Goal: Task Accomplishment & Management: Complete application form

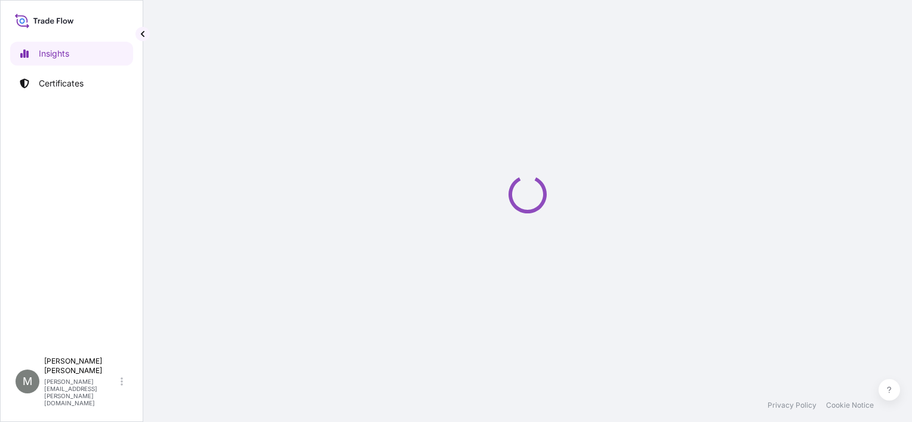
select select "2025"
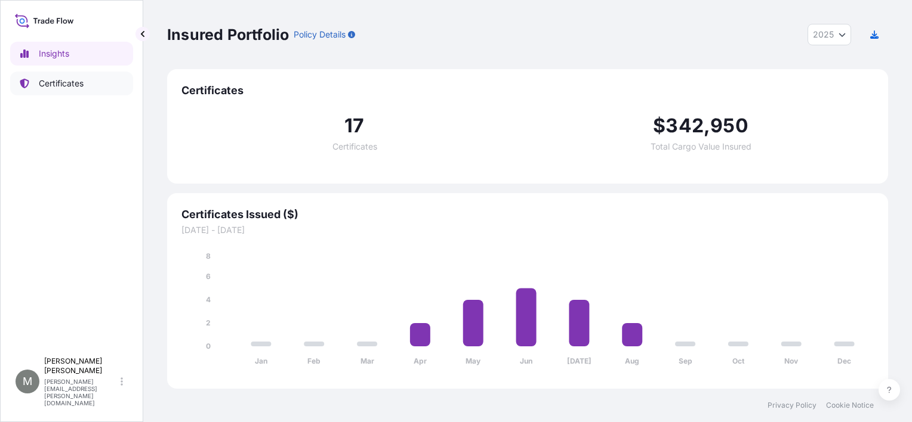
click at [75, 84] on p "Certificates" at bounding box center [61, 84] width 45 height 12
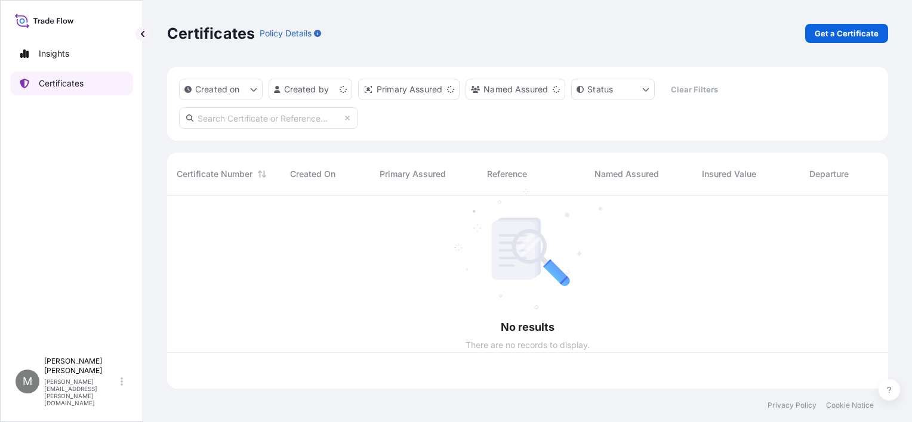
scroll to position [191, 711]
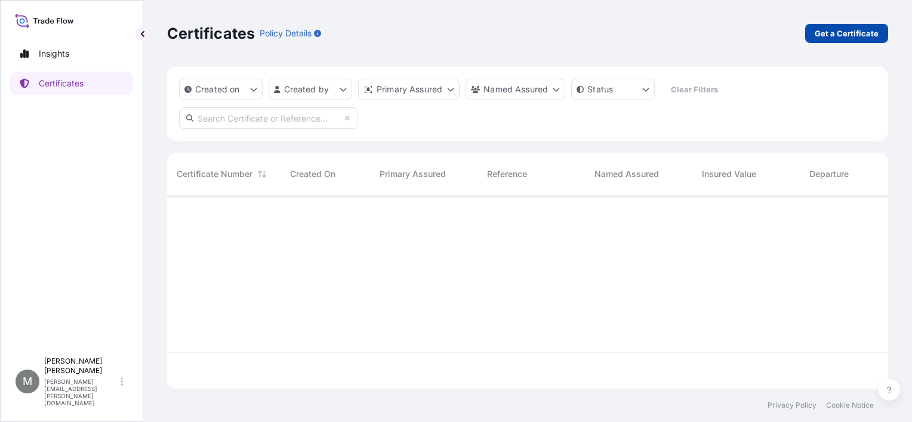
click at [817, 37] on p "Get a Certificate" at bounding box center [846, 33] width 64 height 12
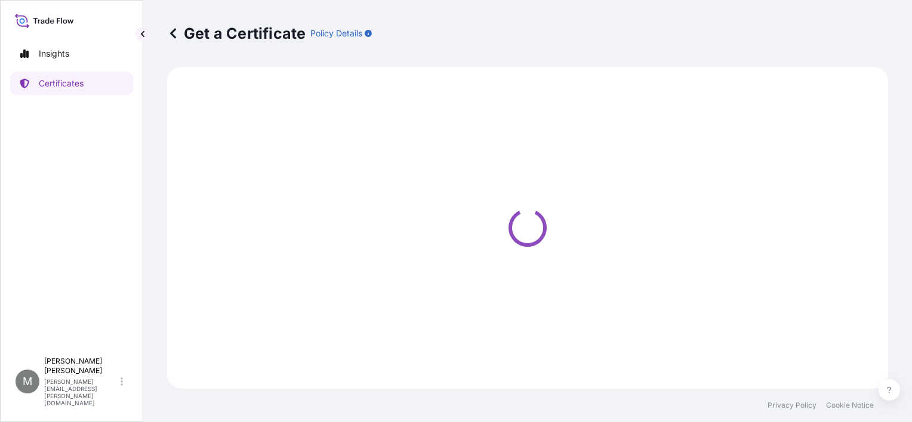
select select "Barge"
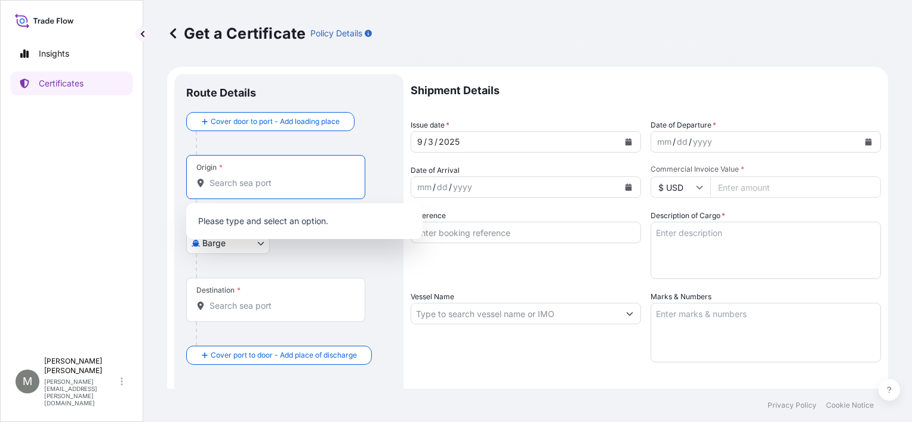
click at [220, 178] on input "Origin *" at bounding box center [279, 183] width 141 height 12
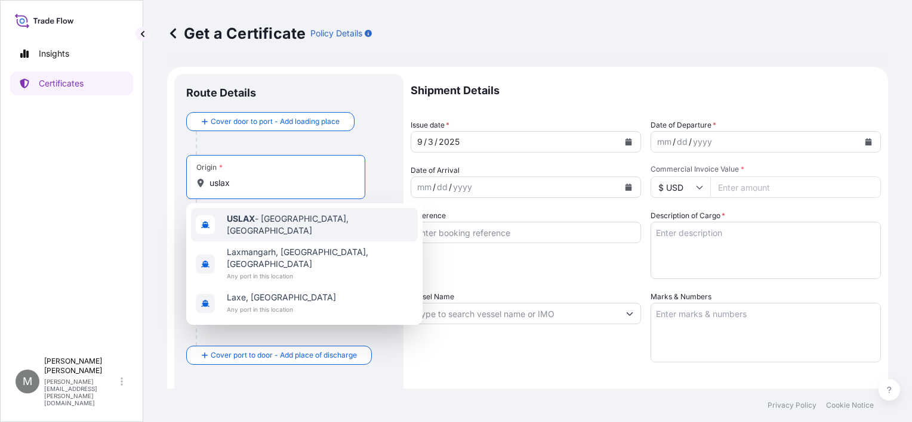
click at [245, 222] on b "USLAX" at bounding box center [241, 219] width 28 height 10
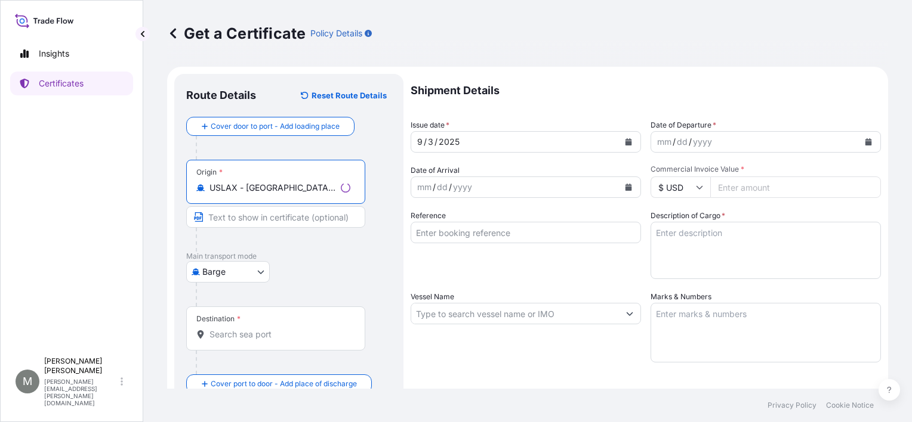
type input "USLAX - [GEOGRAPHIC_DATA], [GEOGRAPHIC_DATA]"
click at [214, 221] on input "Text to appear on certificate" at bounding box center [275, 216] width 179 height 21
type input "[GEOGRAPHIC_DATA], [GEOGRAPHIC_DATA]"
click at [227, 327] on div "Destination *" at bounding box center [275, 329] width 179 height 44
click at [227, 329] on input "Destination *" at bounding box center [279, 335] width 141 height 12
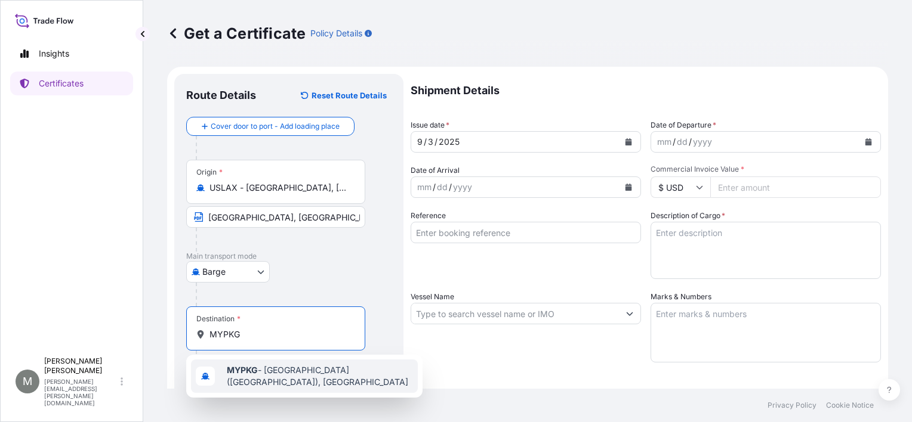
click at [229, 371] on b "MYPKG" at bounding box center [242, 370] width 31 height 10
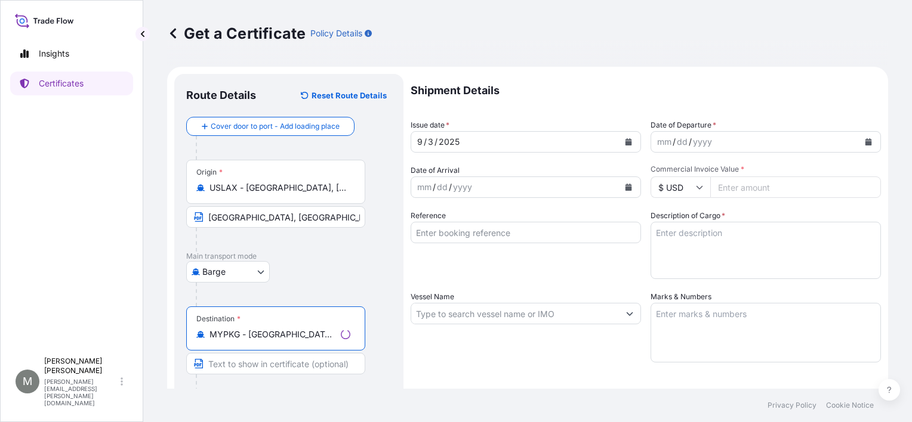
scroll to position [60, 0]
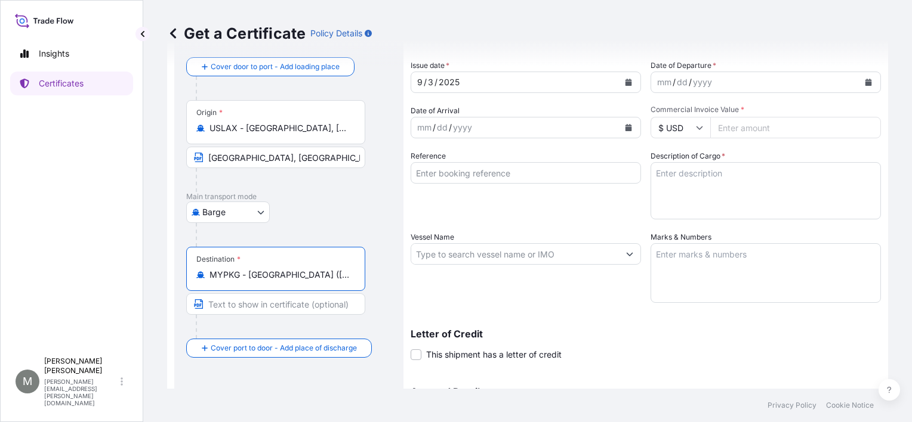
type input "MYPKG - [GEOGRAPHIC_DATA] ([GEOGRAPHIC_DATA]), [GEOGRAPHIC_DATA]"
click at [236, 304] on input "Text to appear on certificate" at bounding box center [275, 304] width 179 height 21
type input "[GEOGRAPHIC_DATA], [GEOGRAPHIC_DATA]"
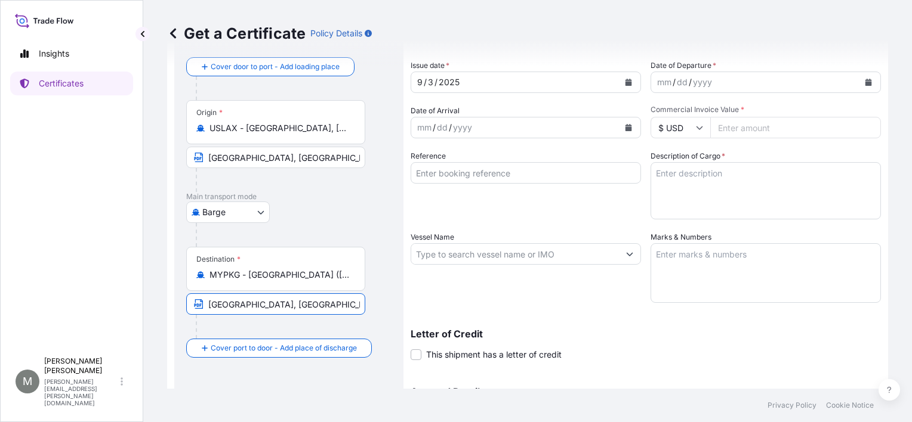
scroll to position [0, 0]
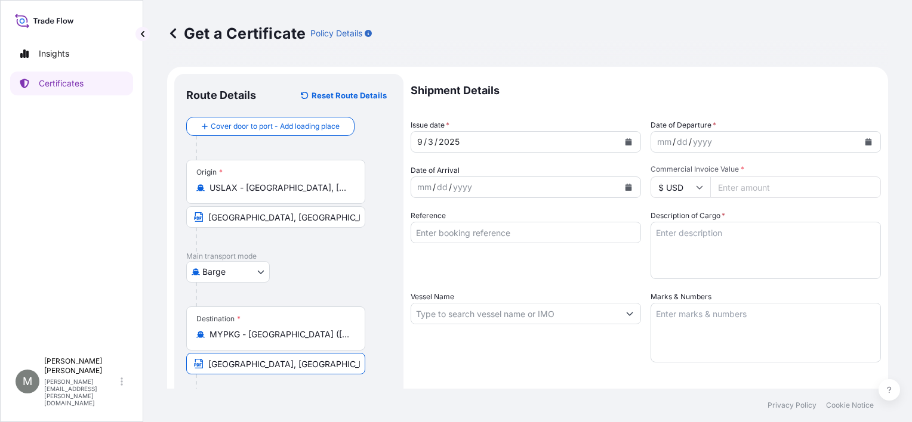
click at [865, 143] on icon "Calendar" at bounding box center [868, 141] width 7 height 7
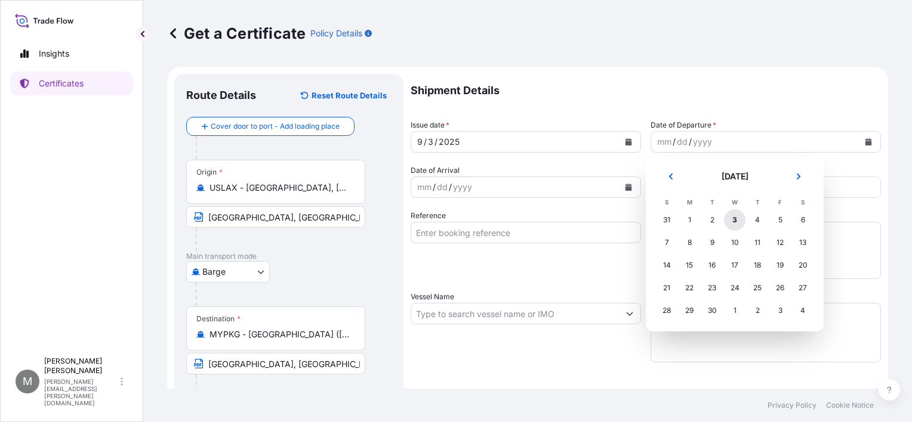
click at [729, 220] on div "3" at bounding box center [734, 219] width 21 height 21
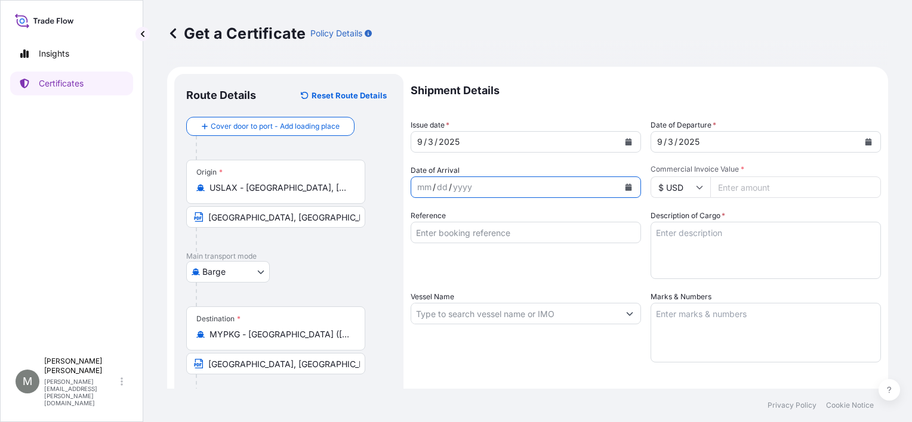
click at [625, 187] on icon "Calendar" at bounding box center [628, 187] width 7 height 7
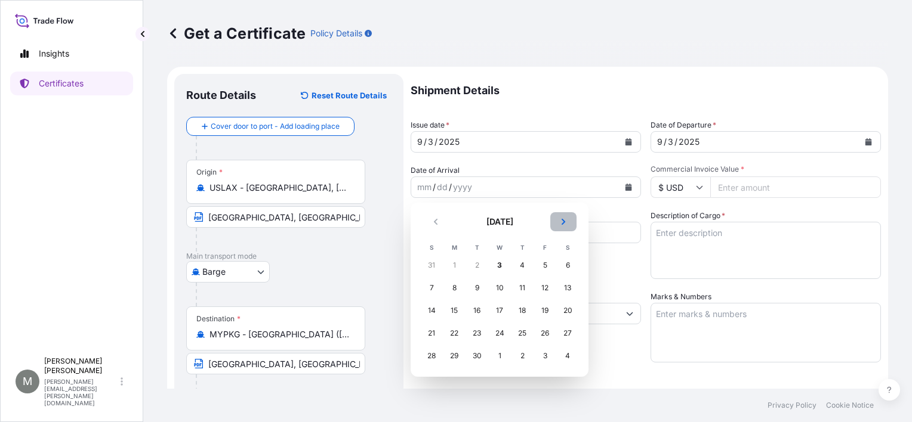
click at [563, 223] on icon "Next" at bounding box center [563, 222] width 4 height 6
click at [539, 265] on div "3" at bounding box center [544, 265] width 21 height 21
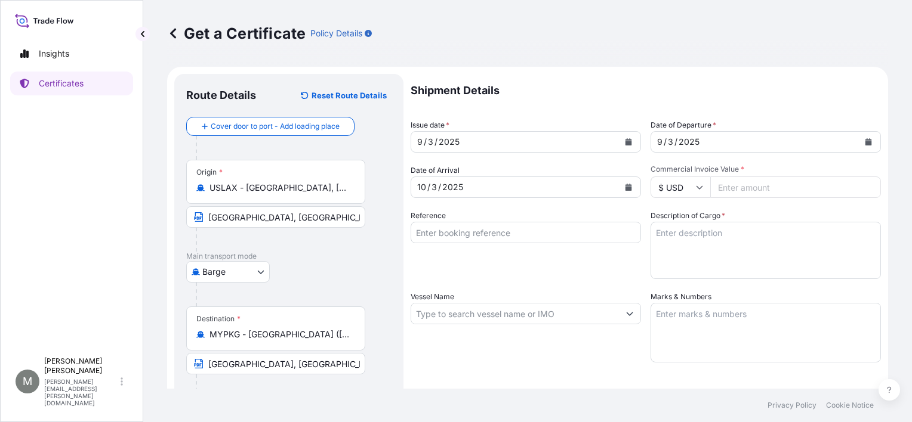
click at [736, 184] on input "Commercial Invoice Value *" at bounding box center [795, 187] width 171 height 21
type input "8714.00"
click at [471, 224] on input "Reference" at bounding box center [525, 232] width 230 height 21
type input "131250"
click at [695, 249] on textarea "Description of Cargo *" at bounding box center [765, 250] width 230 height 57
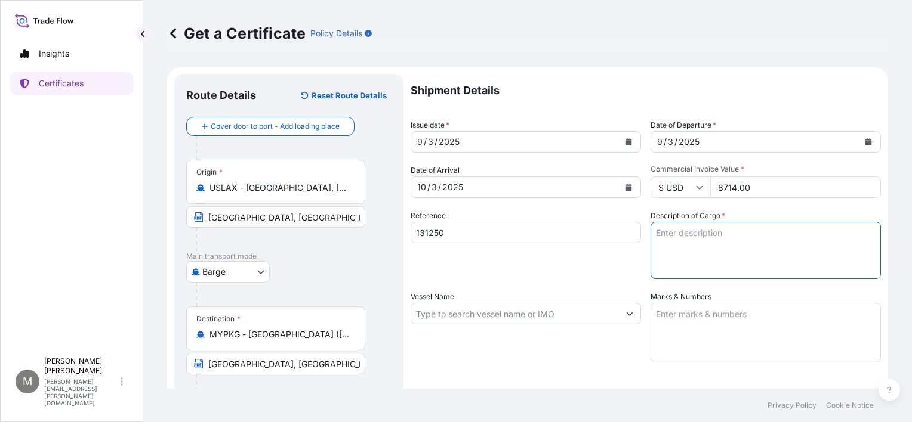
click at [666, 236] on textarea "Description of Cargo *" at bounding box center [765, 250] width 230 height 57
paste textarea "1 PALLET OF FIXED RATIO SPEED CHANGERS HS CODE: 8483.40.4010 PO 131250"
type textarea "1 PALLET OF FIXED RATIO SPEED CHANGERS HS CODE: 8483.40.4010 PO 131250"
click at [487, 311] on input "Vessel Name" at bounding box center [515, 313] width 208 height 21
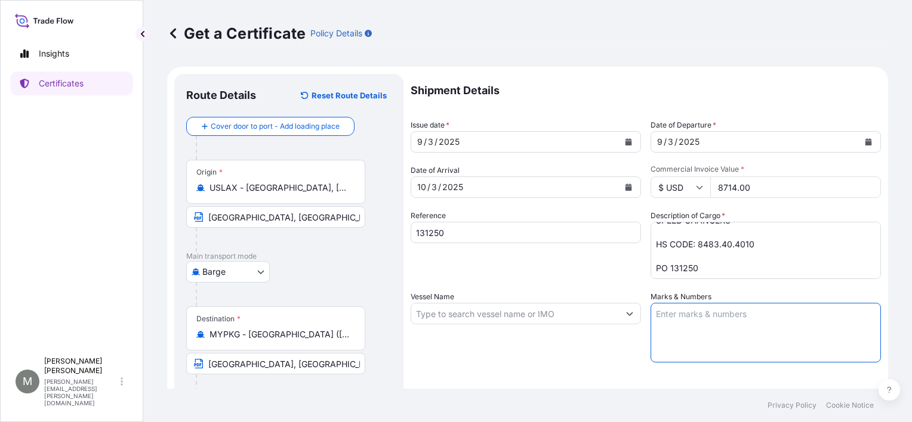
click at [764, 317] on textarea "Marks & Numbers" at bounding box center [765, 333] width 230 height 60
click at [715, 316] on textarea "Marks & Numbers" at bounding box center [765, 333] width 230 height 60
paste textarea "SHIPPING MARKS RECRON ([GEOGRAPHIC_DATA]) SDN BHD PO-013/240899037 [GEOGRAPHIC_…"
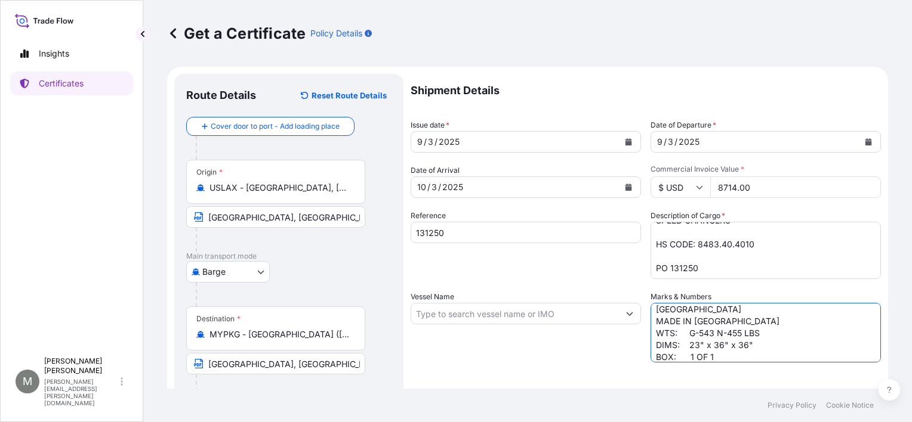
type textarea "SHIPPING MARKS RECRON ([GEOGRAPHIC_DATA]) SDN BHD PO-013/240899037 [GEOGRAPHIC_…"
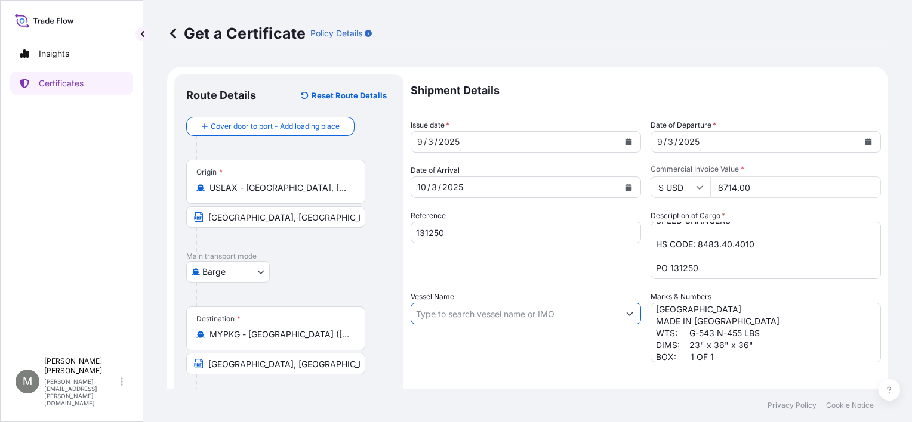
click at [473, 316] on input "Vessel Name" at bounding box center [515, 313] width 208 height 21
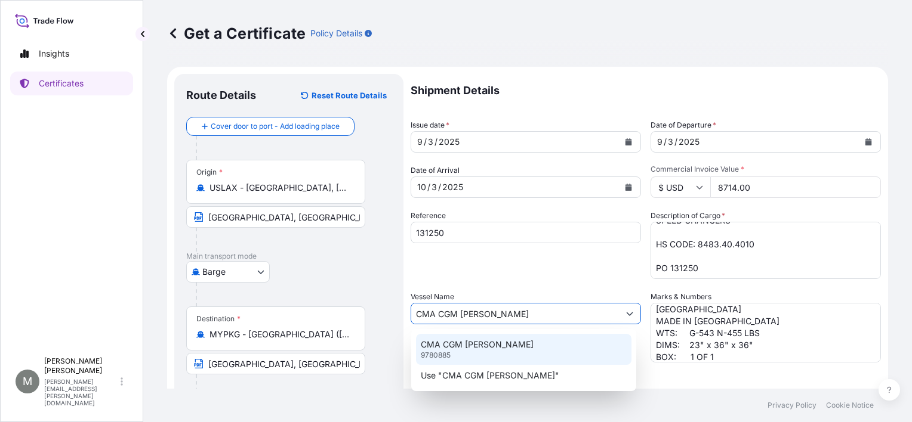
click at [437, 345] on p "CMA CGM [PERSON_NAME]" at bounding box center [477, 345] width 113 height 12
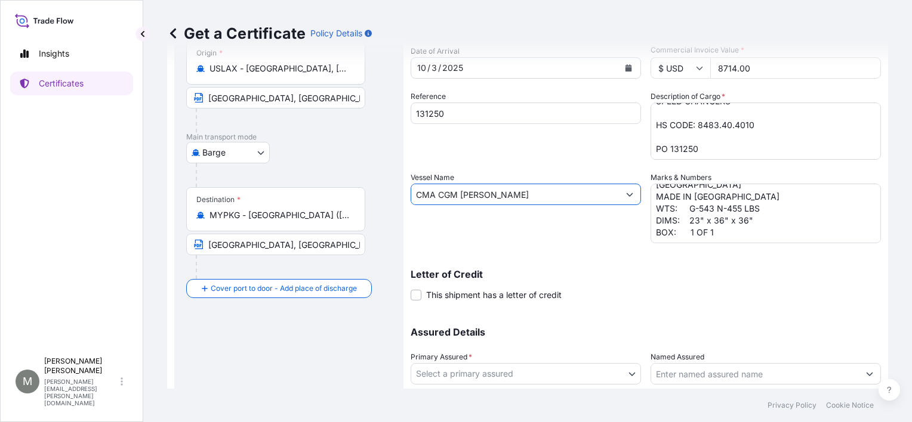
scroll to position [179, 0]
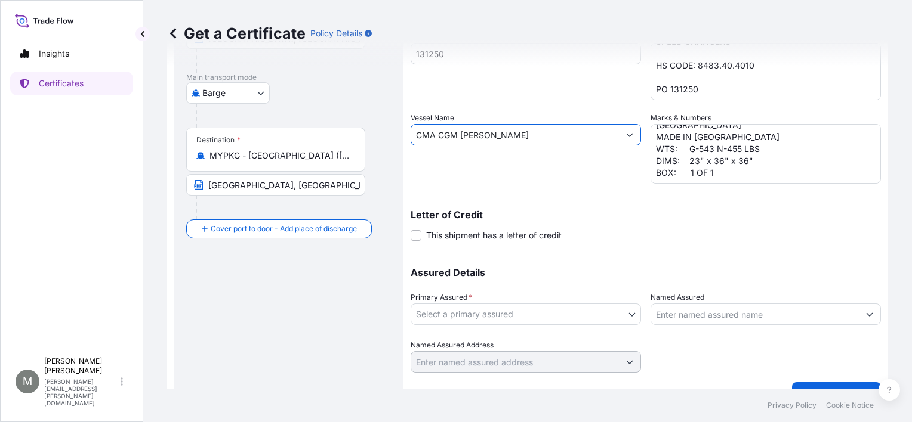
type input "CMA CGM [PERSON_NAME]"
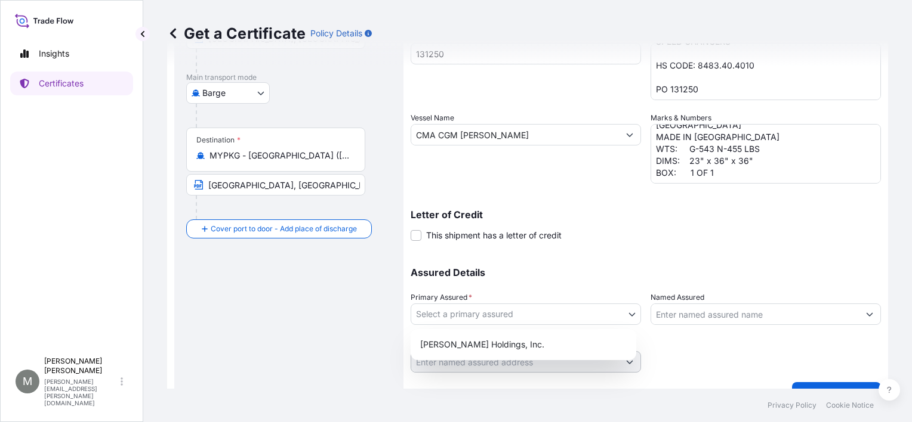
click at [484, 317] on body "2 options available. Insights Certificates M [PERSON_NAME] [EMAIL_ADDRESS][PERS…" at bounding box center [456, 211] width 912 height 422
click at [459, 347] on div "[PERSON_NAME] Holdings, Inc." at bounding box center [523, 344] width 216 height 21
select select "31523"
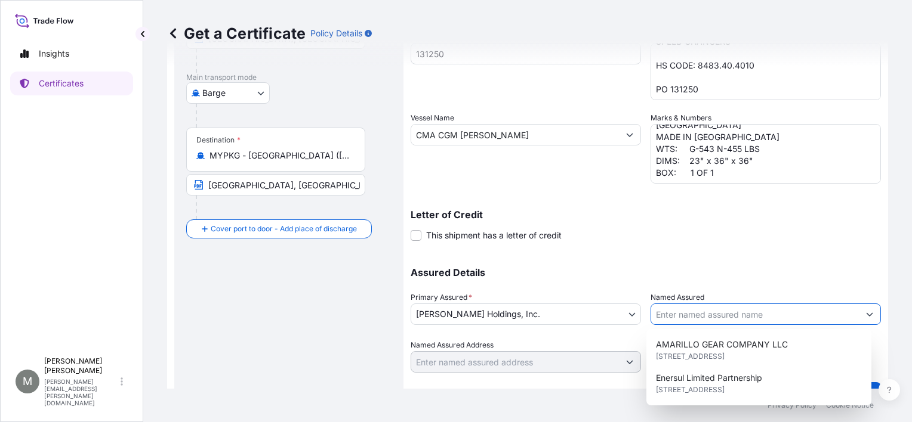
click at [705, 313] on input "Named Assured" at bounding box center [755, 314] width 208 height 21
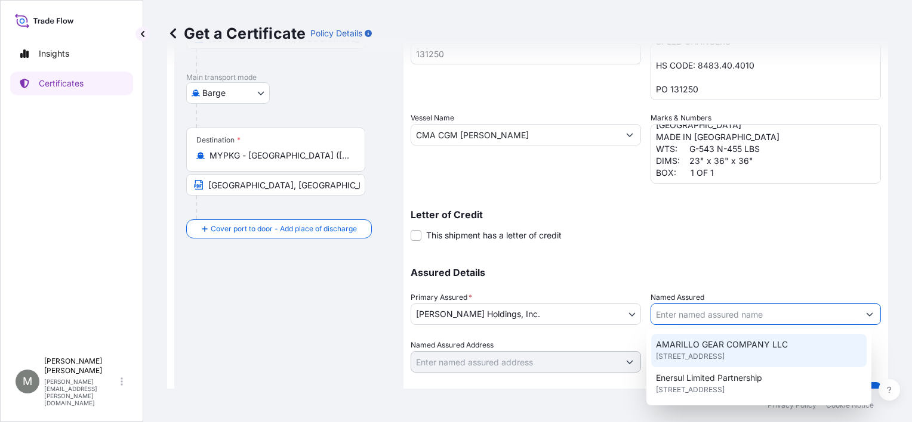
click at [692, 358] on span "[STREET_ADDRESS]" at bounding box center [690, 357] width 69 height 12
type input "AMARILLO GEAR COMPANY LLC"
type input "[STREET_ADDRESS]"
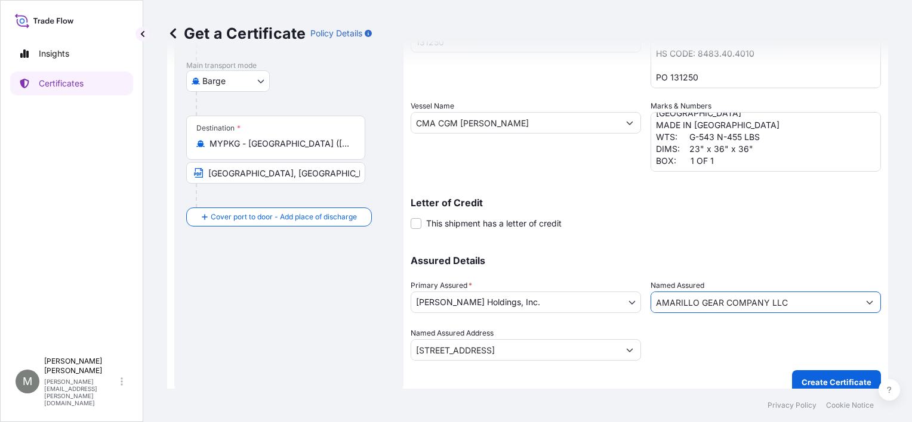
scroll to position [203, 0]
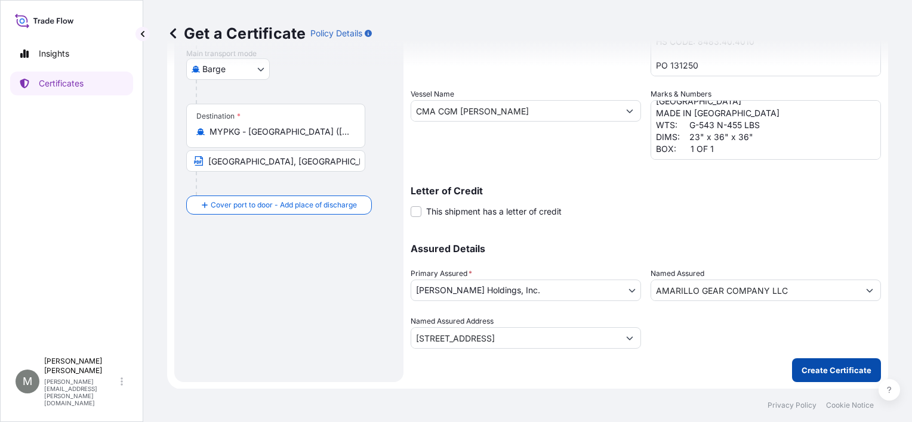
click at [805, 371] on p "Create Certificate" at bounding box center [836, 371] width 70 height 12
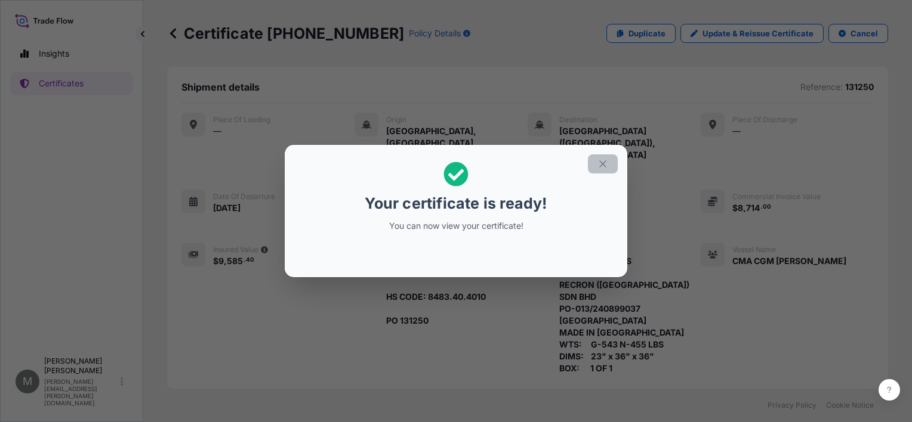
click at [604, 166] on icon "button" at bounding box center [602, 164] width 7 height 7
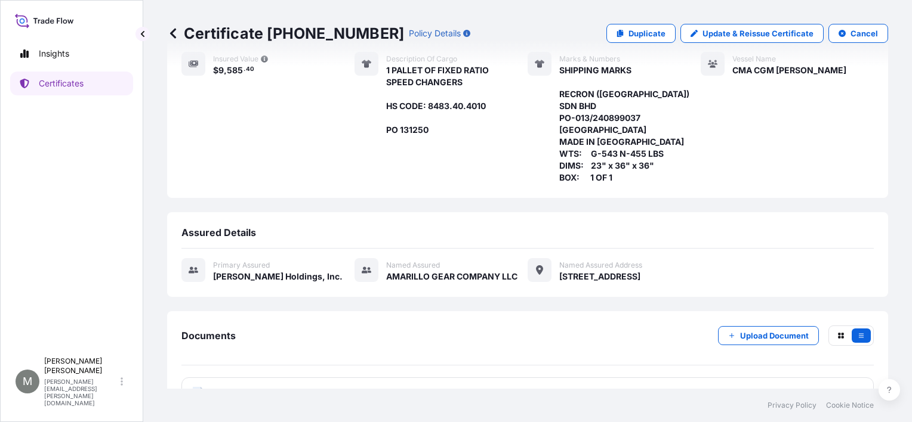
scroll to position [198, 0]
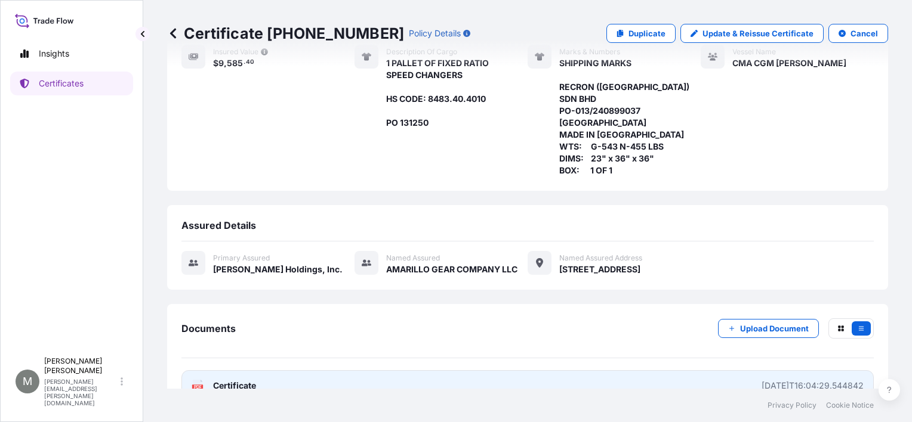
click at [226, 380] on span "Certificate" at bounding box center [234, 386] width 43 height 12
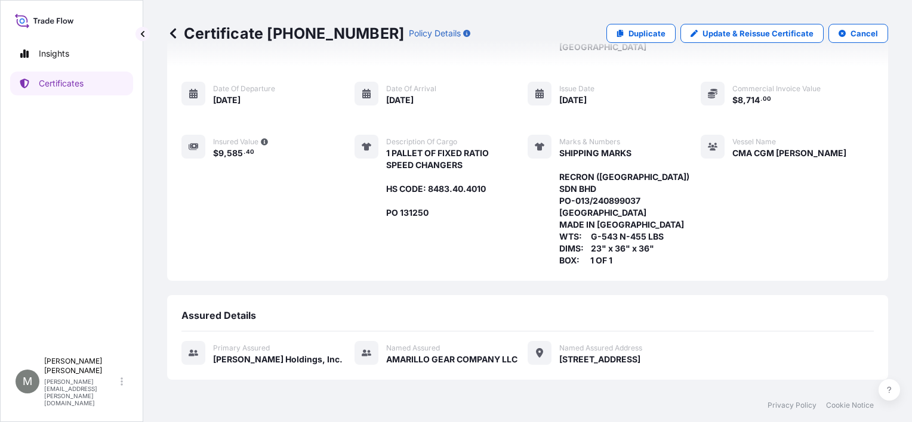
scroll to position [0, 0]
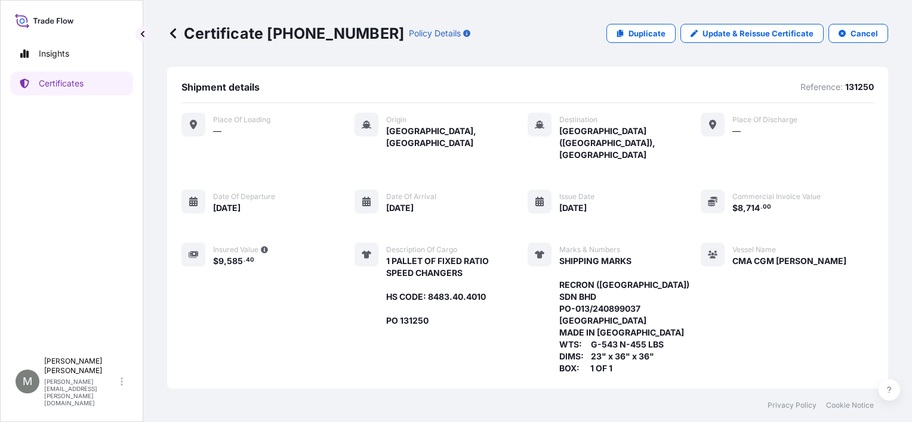
click at [551, 26] on div "Certificate [PHONE_NUMBER] Policy Details Duplicate Update & Reissue Certificat…" at bounding box center [527, 33] width 721 height 19
click at [74, 79] on p "Certificates" at bounding box center [61, 84] width 45 height 12
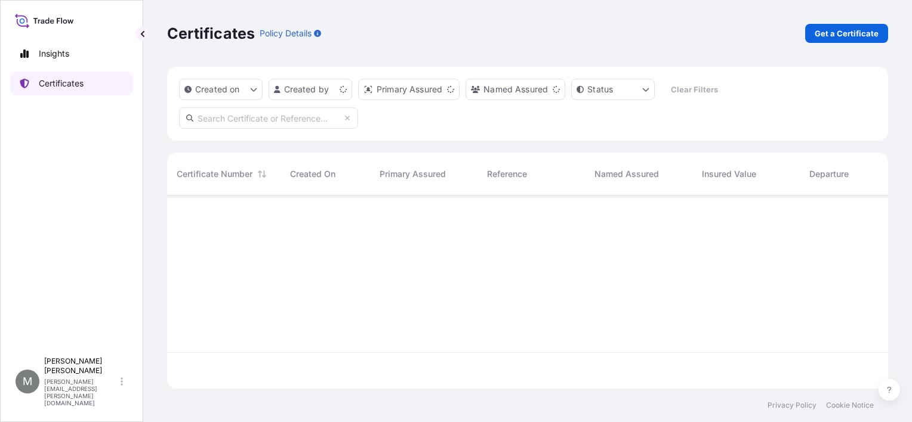
scroll to position [191, 711]
click at [834, 33] on p "Get a Certificate" at bounding box center [846, 33] width 64 height 12
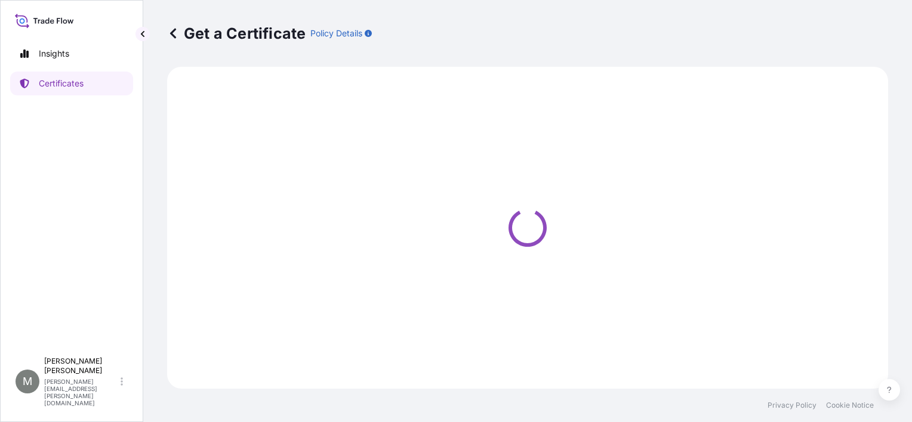
select select "Barge"
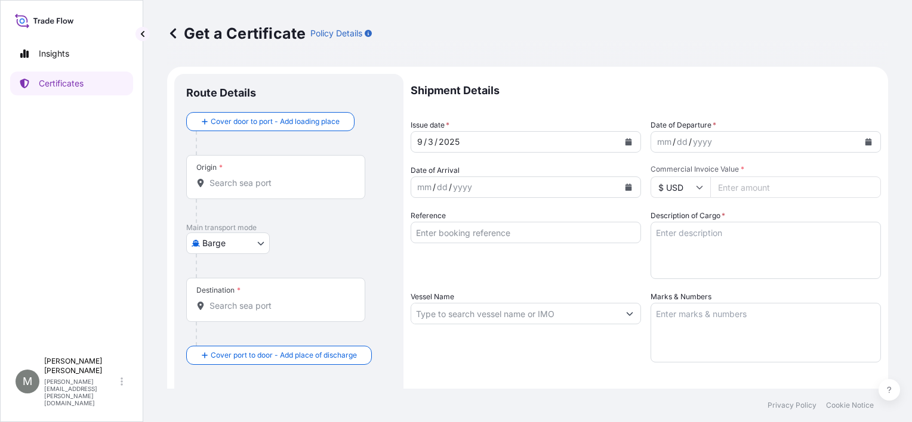
click at [248, 172] on div "Origin *" at bounding box center [275, 177] width 179 height 44
click at [248, 177] on input "Origin *" at bounding box center [279, 183] width 141 height 12
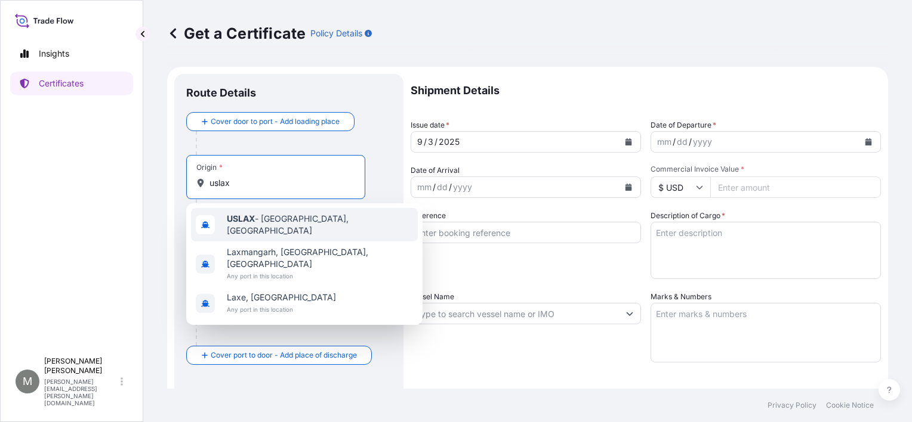
click at [255, 224] on span "USLAX - [GEOGRAPHIC_DATA], [GEOGRAPHIC_DATA]" at bounding box center [320, 225] width 186 height 24
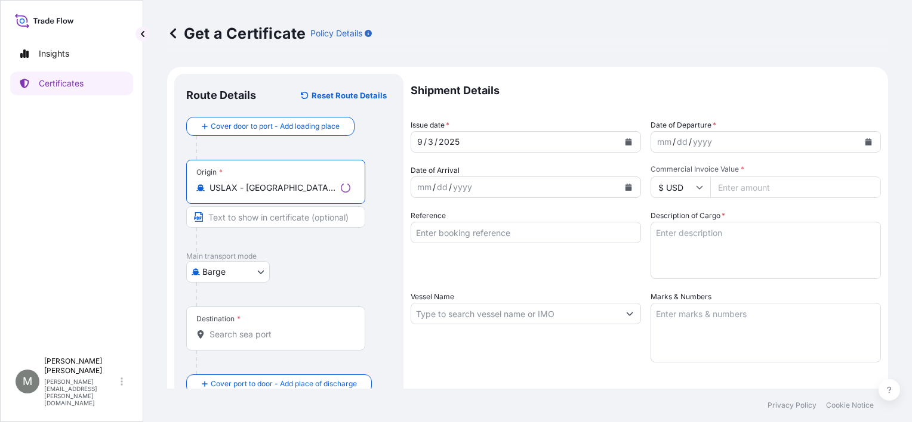
type input "USLAX - [GEOGRAPHIC_DATA], [GEOGRAPHIC_DATA]"
click at [209, 220] on input "Text to appear on certificate" at bounding box center [275, 216] width 179 height 21
type input "[GEOGRAPHIC_DATA], [GEOGRAPHIC_DATA]"
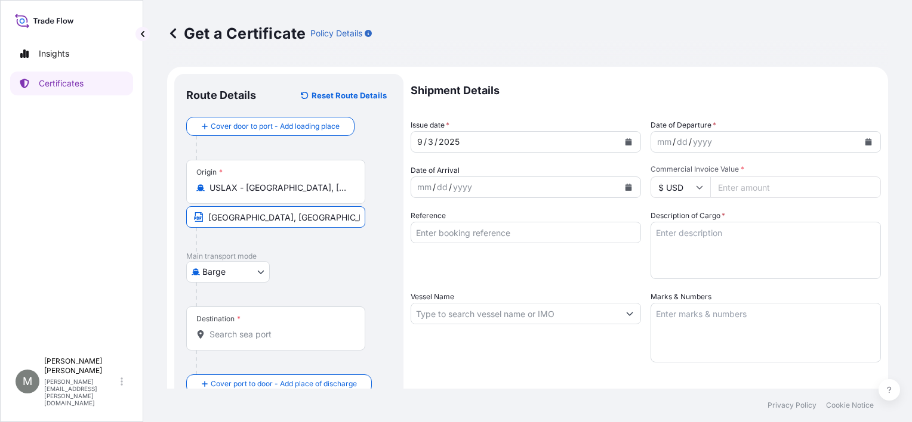
type input "MYPKG - [GEOGRAPHIC_DATA] ([GEOGRAPHIC_DATA]), [GEOGRAPHIC_DATA]"
type input "8714.00"
type input "131250"
type input "CMA CGM [PERSON_NAME]"
type input "AMARILLO GEAR COMPANY LLC"
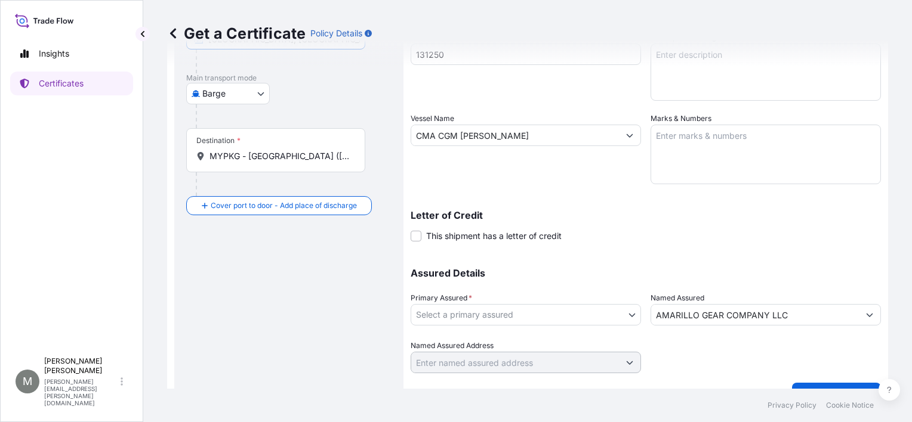
scroll to position [179, 0]
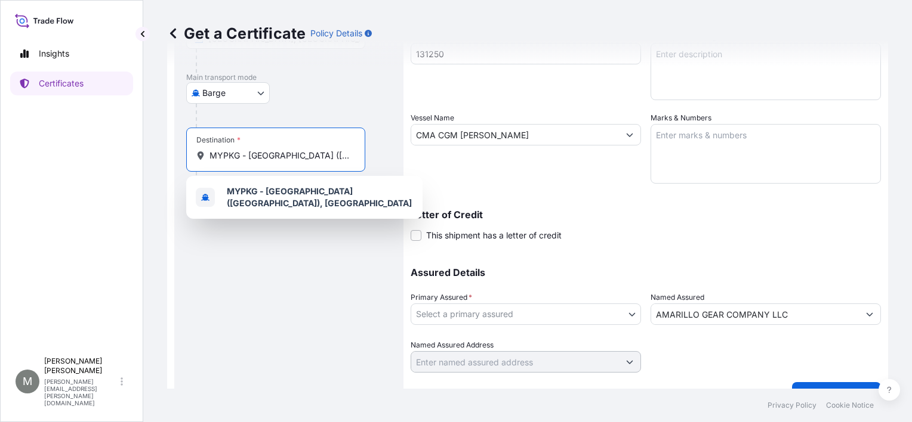
click at [213, 156] on input "MYPKG - [GEOGRAPHIC_DATA] ([GEOGRAPHIC_DATA]), [GEOGRAPHIC_DATA]" at bounding box center [279, 156] width 141 height 12
drag, startPoint x: 210, startPoint y: 155, endPoint x: 483, endPoint y: 147, distance: 272.8
click at [483, 147] on form "Route Details Reset Route Details Cover door to port - Add loading place Place …" at bounding box center [527, 151] width 721 height 526
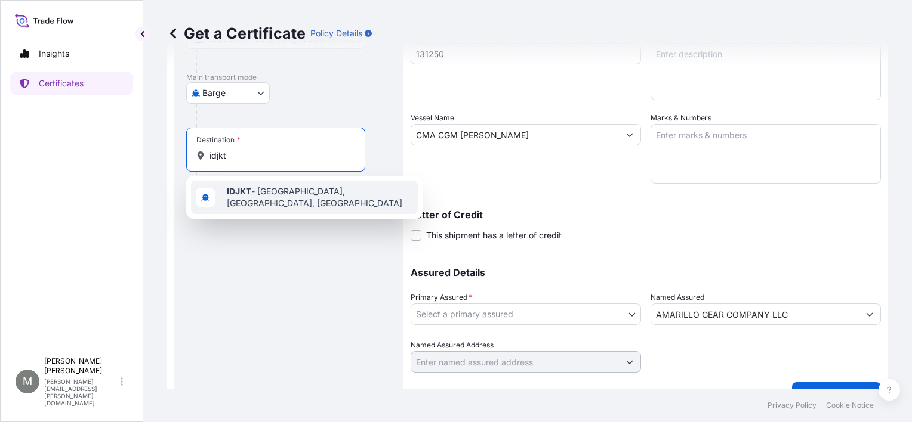
click at [296, 197] on span "IDJKT - [GEOGRAPHIC_DATA], [GEOGRAPHIC_DATA], [GEOGRAPHIC_DATA]" at bounding box center [320, 198] width 186 height 24
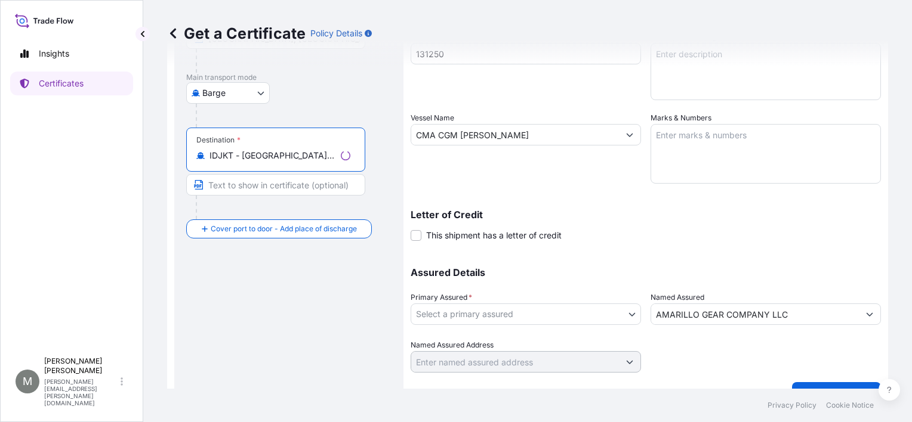
type input "IDJKT - [GEOGRAPHIC_DATA], [GEOGRAPHIC_DATA], [GEOGRAPHIC_DATA]"
click at [220, 181] on input "Text to appear on certificate" at bounding box center [275, 184] width 179 height 21
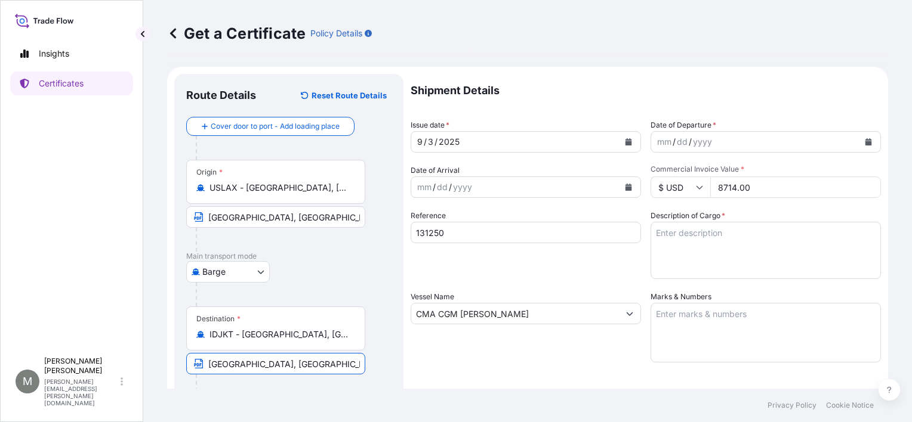
type input "[GEOGRAPHIC_DATA], [GEOGRAPHIC_DATA]"
click at [692, 144] on div "yyyy" at bounding box center [702, 142] width 21 height 14
click at [865, 141] on icon "Calendar" at bounding box center [868, 141] width 7 height 7
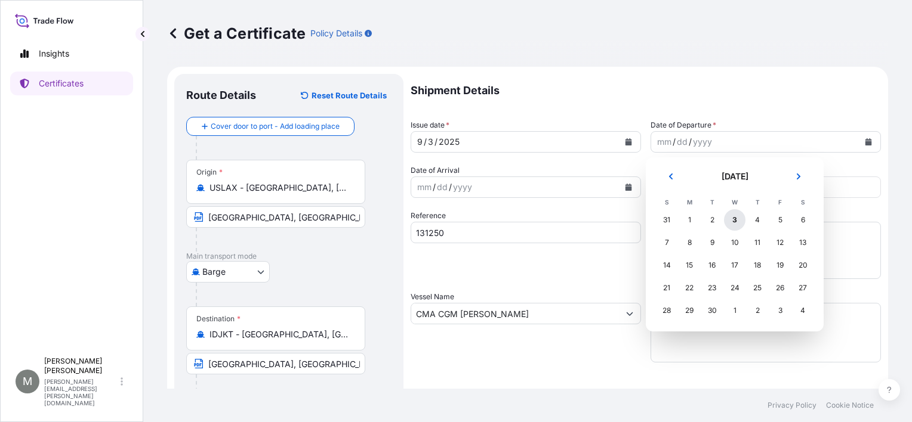
click at [733, 219] on div "3" at bounding box center [734, 219] width 21 height 21
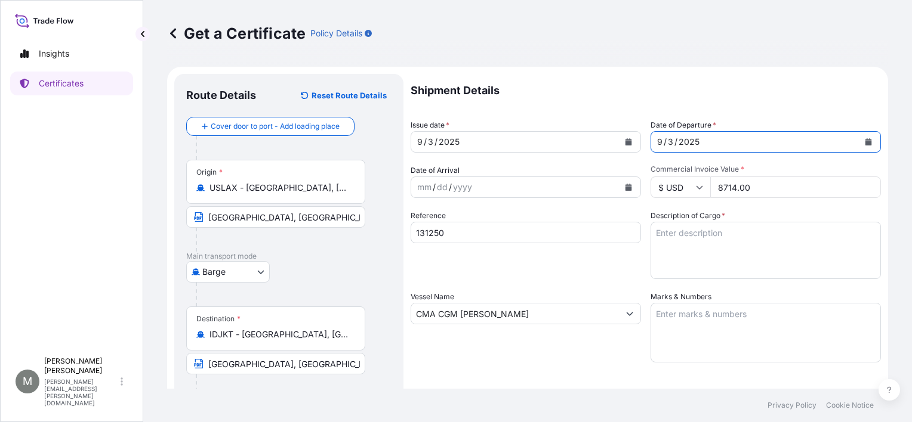
click at [459, 185] on div "yyyy" at bounding box center [462, 187] width 21 height 14
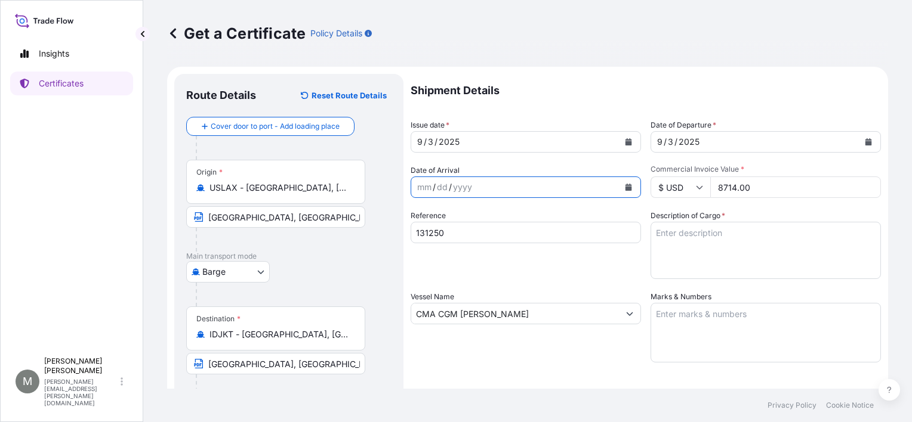
click at [625, 188] on icon "Calendar" at bounding box center [628, 187] width 7 height 7
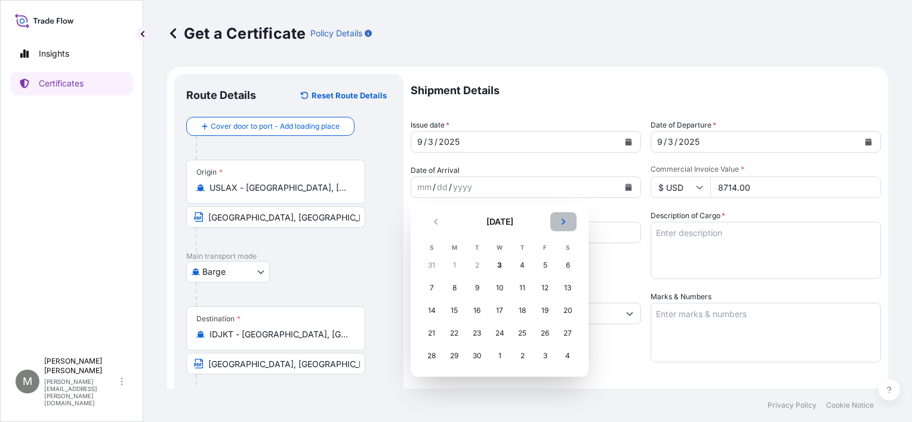
click at [565, 220] on icon "Next" at bounding box center [563, 221] width 7 height 7
click at [501, 310] on div "15" at bounding box center [499, 310] width 21 height 21
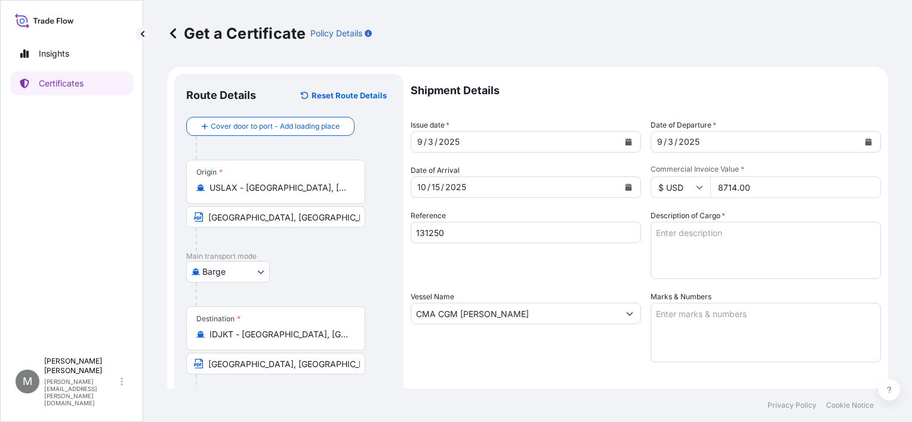
drag, startPoint x: 742, startPoint y: 184, endPoint x: 803, endPoint y: 204, distance: 63.6
click at [695, 180] on div "$ USD 8714.00" at bounding box center [765, 187] width 230 height 21
type input "8053.76"
drag, startPoint x: 470, startPoint y: 234, endPoint x: 409, endPoint y: 239, distance: 61.7
click at [409, 239] on form "Route Details Reset Route Details Cover door to port - Add loading place Place …" at bounding box center [527, 330] width 721 height 526
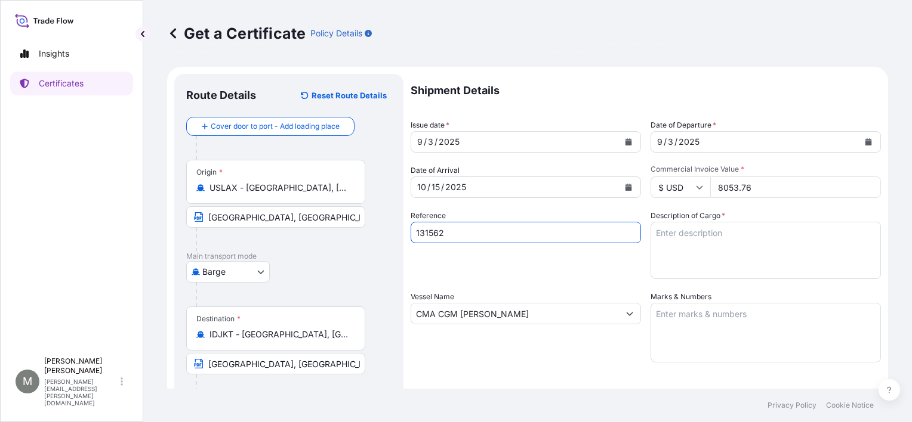
type input "131562"
drag, startPoint x: 714, startPoint y: 236, endPoint x: 807, endPoint y: 248, distance: 93.8
click at [714, 236] on textarea "Description of Cargo *" at bounding box center [765, 250] width 230 height 57
click at [667, 236] on textarea "Description of Cargo *" at bounding box center [765, 250] width 230 height 57
paste textarea "2 PALLETS OF FIXED RATIO SPEED CHANGERS HS CODE: PO 131562"
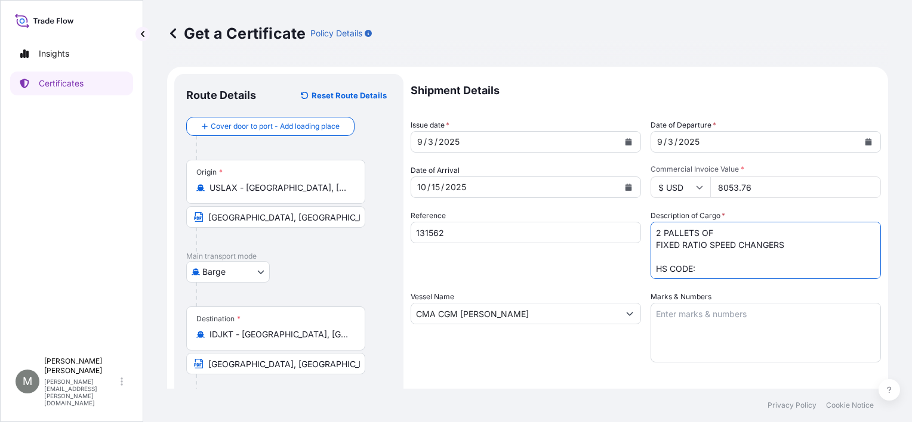
scroll to position [19, 0]
type textarea "2 PALLETS OF FIXED RATIO SPEED CHANGERS HS CODE: PO 131562"
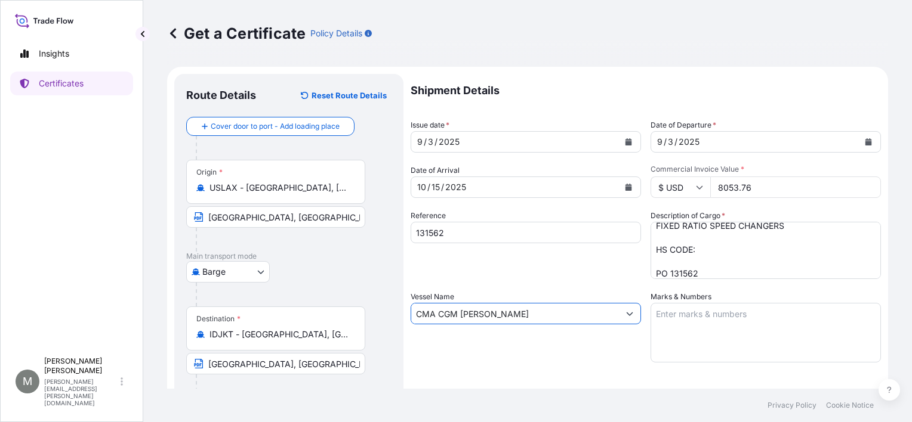
click at [508, 316] on input "CMA CGM [PERSON_NAME]" at bounding box center [515, 313] width 208 height 21
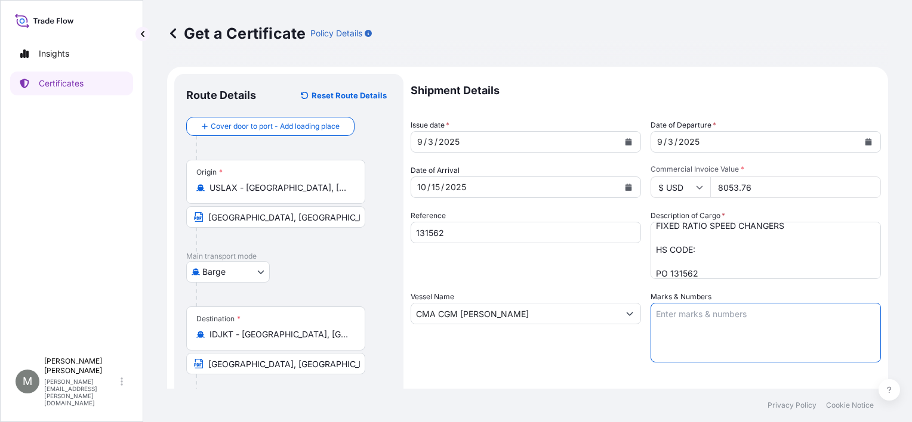
click at [718, 319] on textarea "Marks & Numbers" at bounding box center [765, 333] width 230 height 60
click at [676, 325] on textarea "Marks & Numbers" at bounding box center [765, 333] width 230 height 60
paste textarea "SHIPPING MARKS PT [PERSON_NAME] PO-OP-25000175 [GEOGRAPHIC_DATA] MADE IN [GEOGR…"
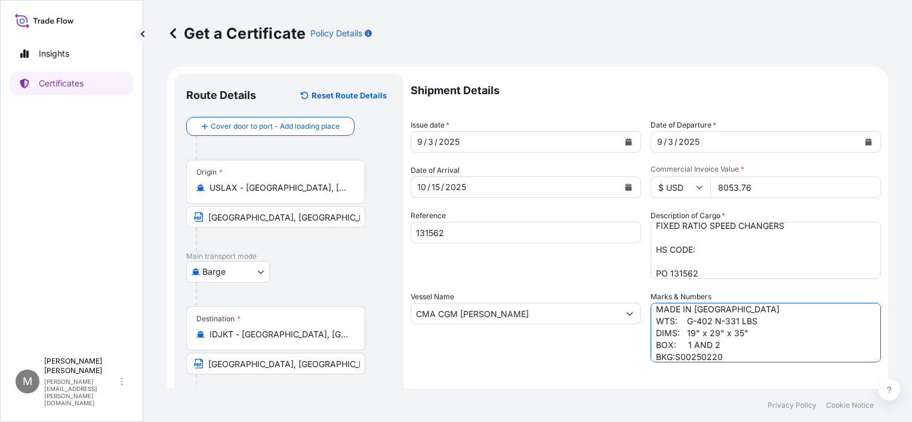
type textarea "SHIPPING MARKS PT [PERSON_NAME] PO-OP-25000175 [GEOGRAPHIC_DATA] MADE IN [GEOGR…"
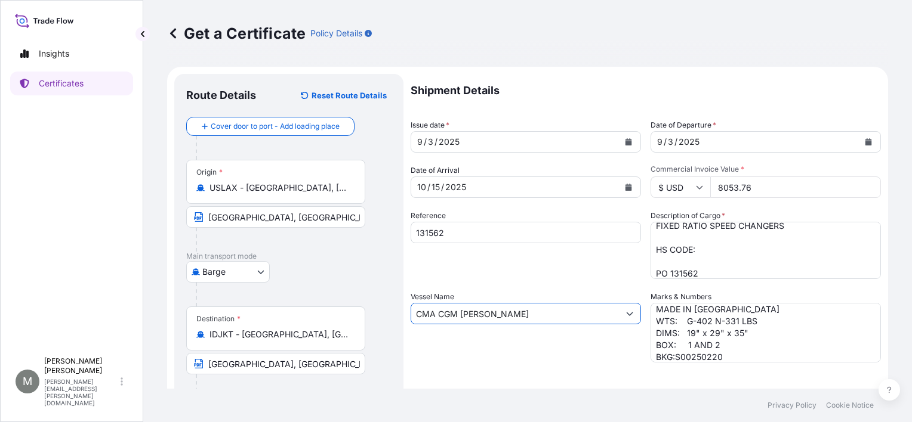
drag, startPoint x: 533, startPoint y: 313, endPoint x: 376, endPoint y: 305, distance: 157.1
click at [376, 305] on form "Route Details Reset Route Details Cover door to port - Add loading place Place …" at bounding box center [527, 330] width 721 height 526
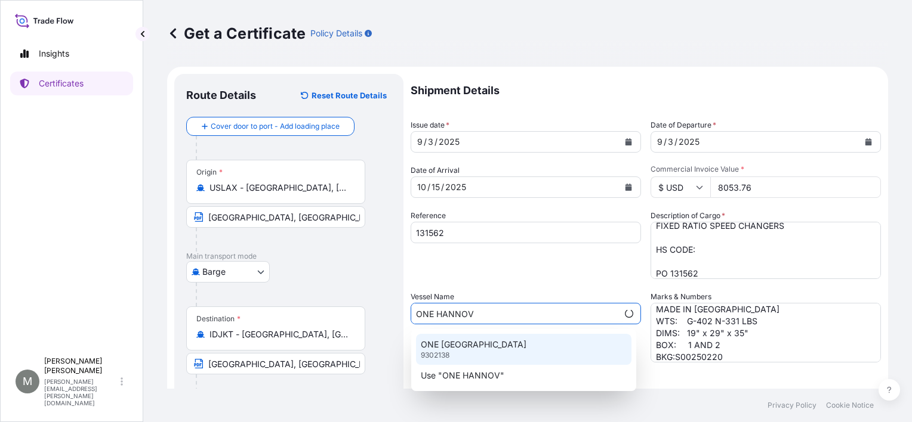
click at [446, 346] on p "ONE [GEOGRAPHIC_DATA]" at bounding box center [474, 345] width 106 height 12
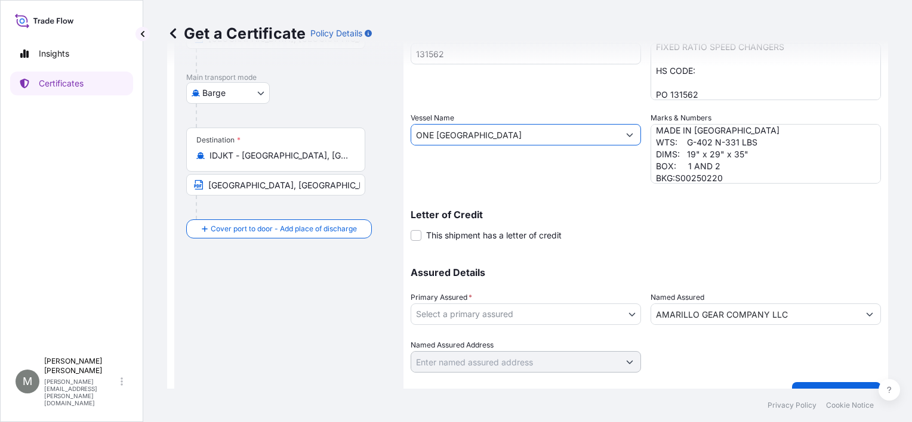
scroll to position [203, 0]
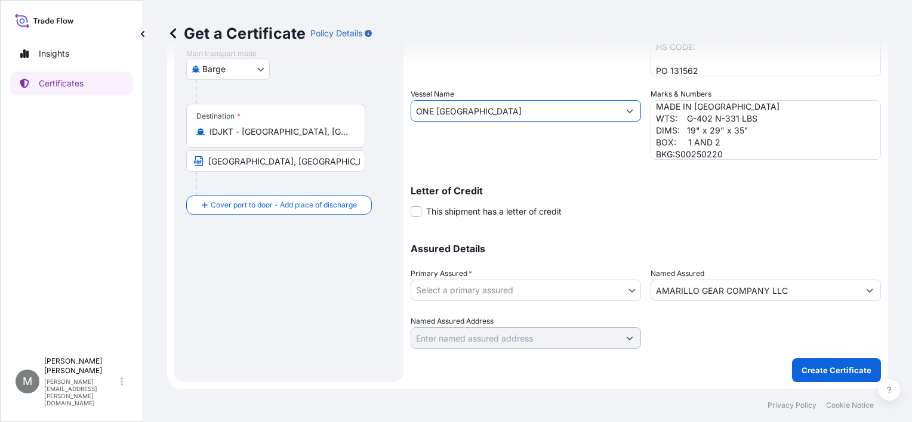
type input "ONE [GEOGRAPHIC_DATA]"
click at [518, 291] on body "0 options available. 1 option available. 2 options available. 1 option availabl…" at bounding box center [456, 211] width 912 height 422
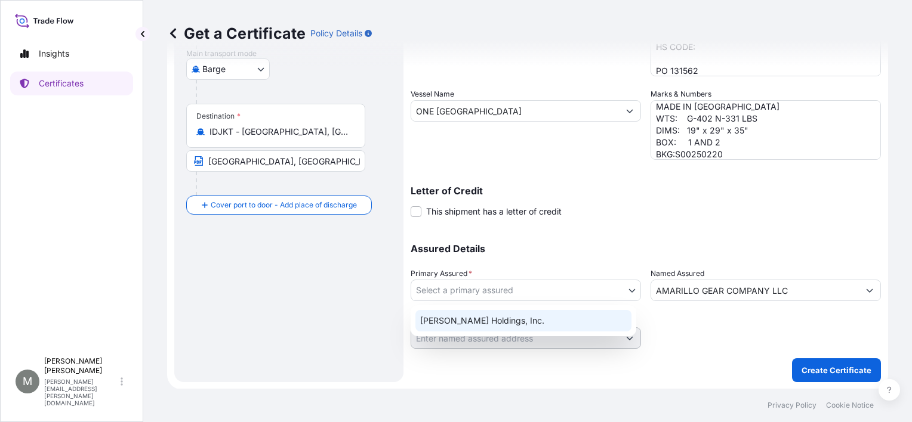
click at [479, 320] on div "[PERSON_NAME] Holdings, Inc." at bounding box center [523, 320] width 216 height 21
select select "31523"
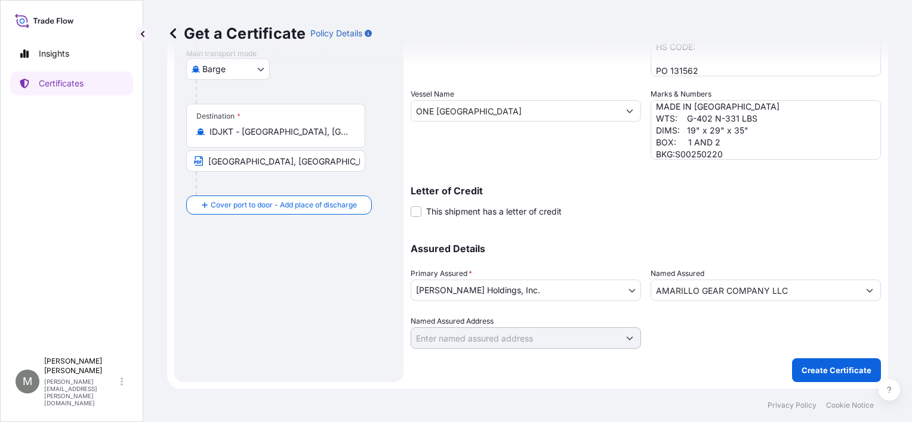
click at [703, 336] on div at bounding box center [765, 332] width 230 height 33
click at [819, 368] on p "Create Certificate" at bounding box center [836, 371] width 70 height 12
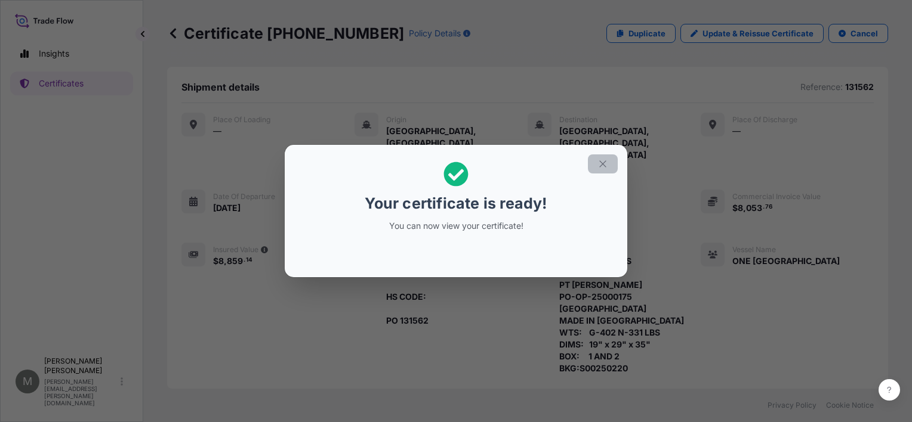
click at [603, 163] on icon "button" at bounding box center [602, 164] width 7 height 7
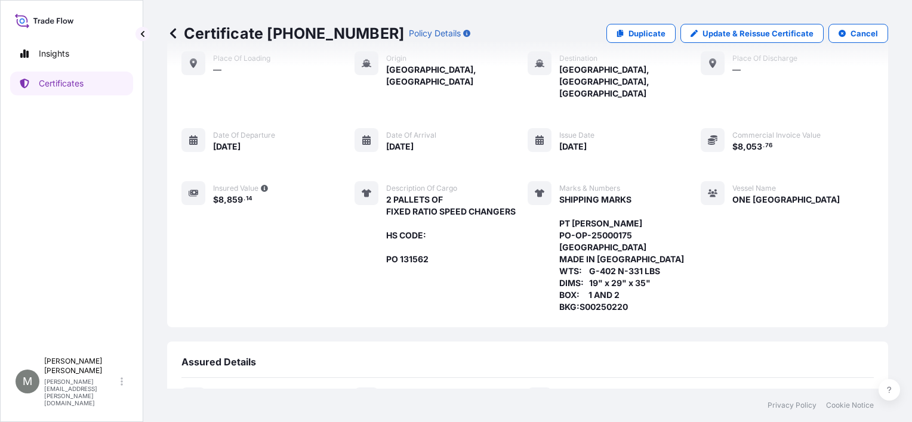
scroll to position [198, 0]
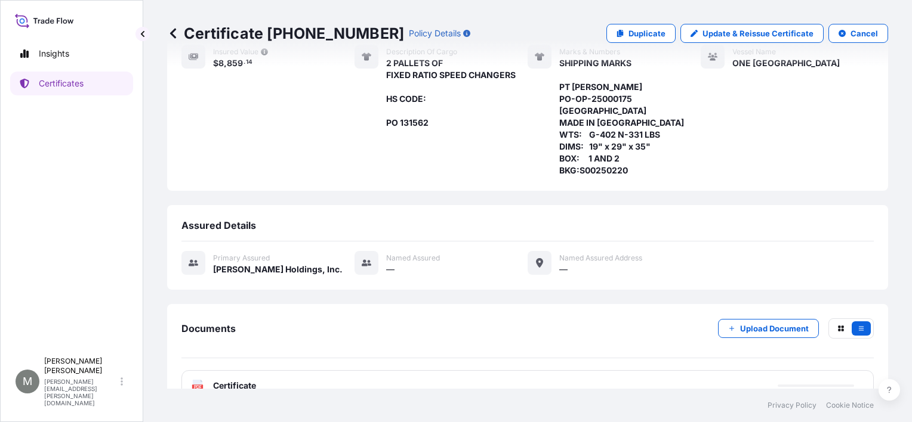
click at [239, 380] on span "Certificate" at bounding box center [234, 386] width 43 height 12
click at [197, 385] on text "PDF" at bounding box center [198, 387] width 8 height 4
